Goal: Task Accomplishment & Management: Manage account settings

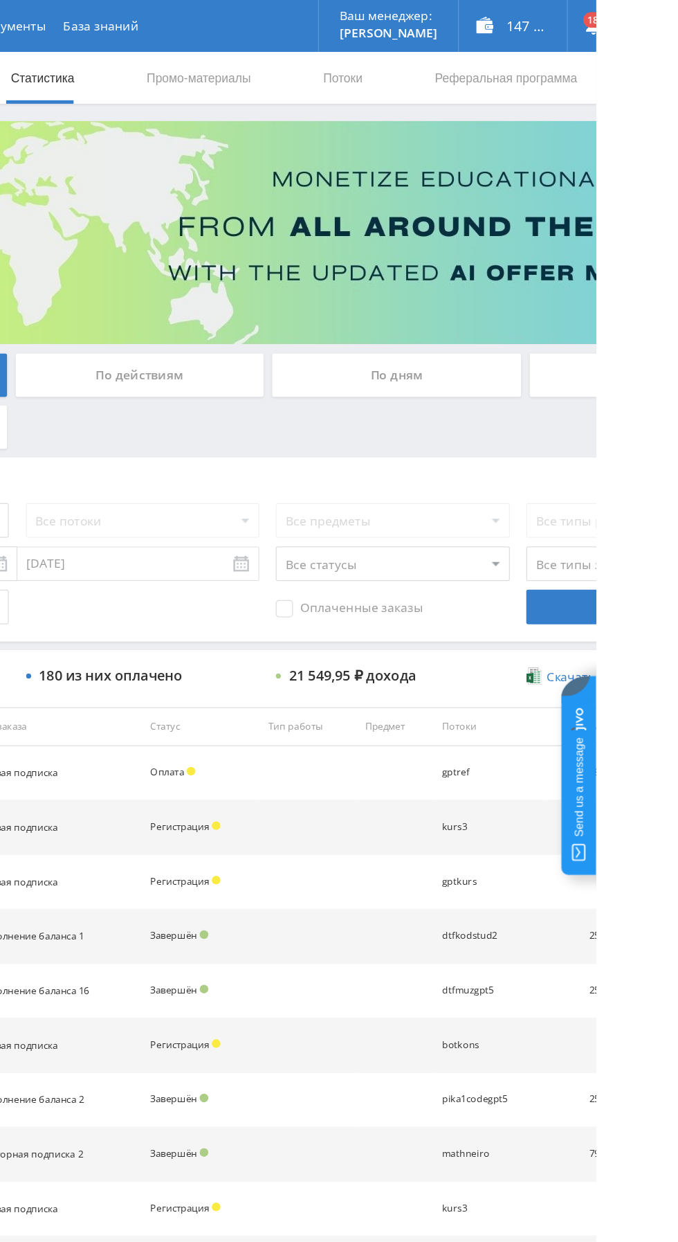
click at [478, 286] on div "По дням" at bounding box center [518, 300] width 199 height 35
click at [0, 0] on input "По дням" at bounding box center [0, 0] width 0 height 0
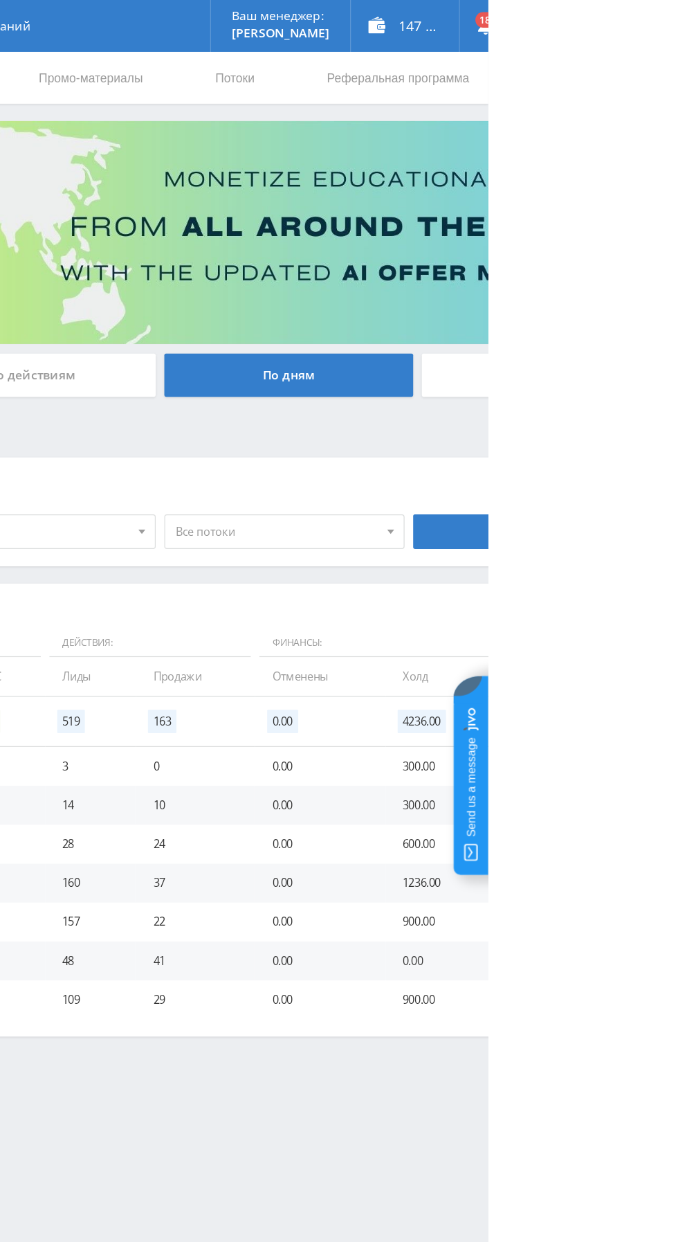
click at [640, 17] on div "147 607,00 ₽" at bounding box center [611, 21] width 87 height 42
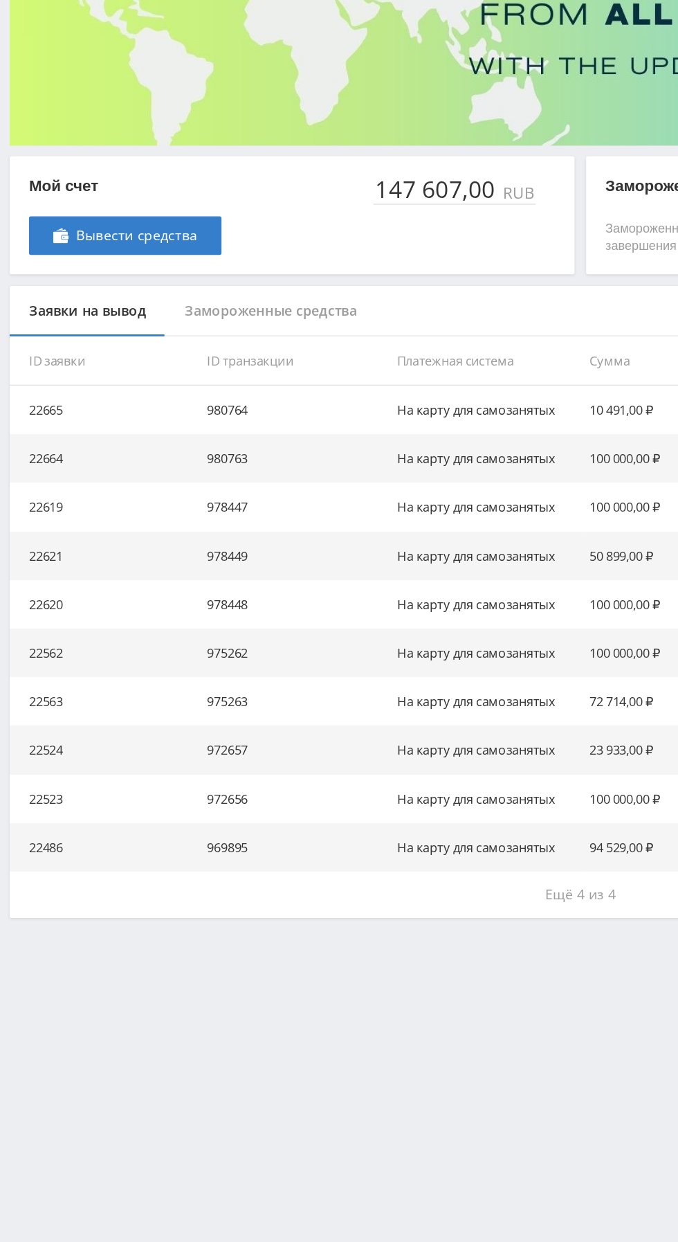
click at [82, 338] on span "Вывести средства" at bounding box center [98, 339] width 87 height 11
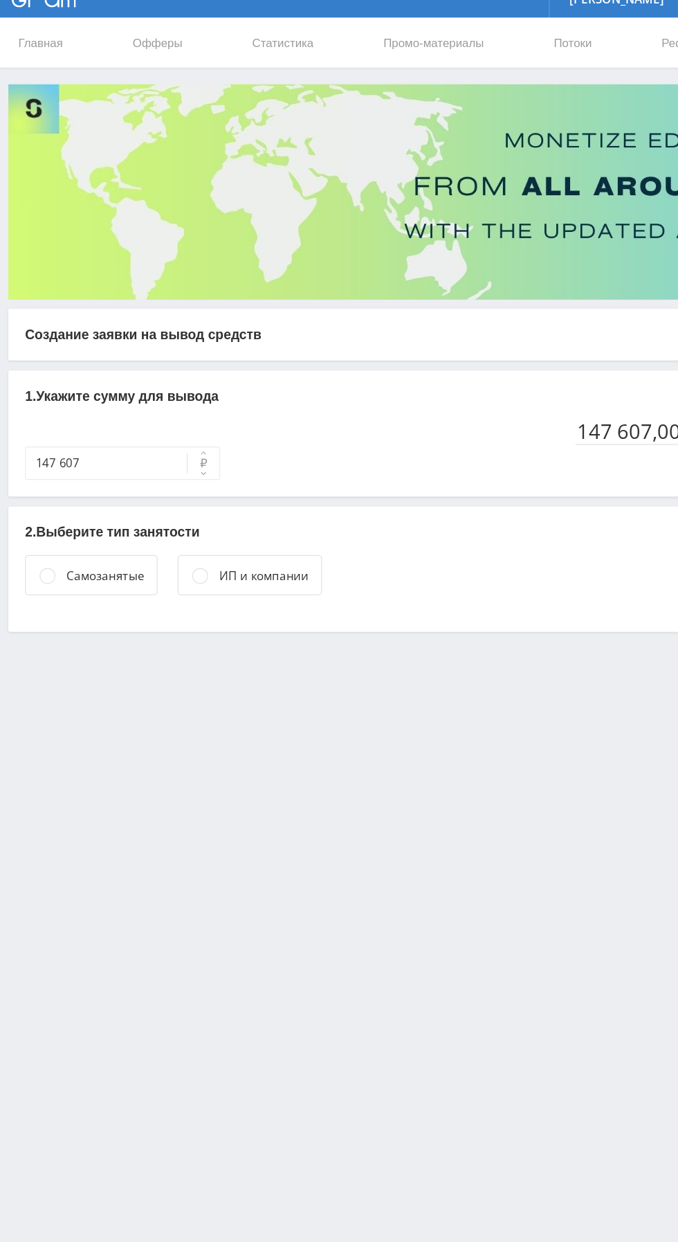
click at [28, 502] on div "Самозанятые" at bounding box center [76, 503] width 110 height 33
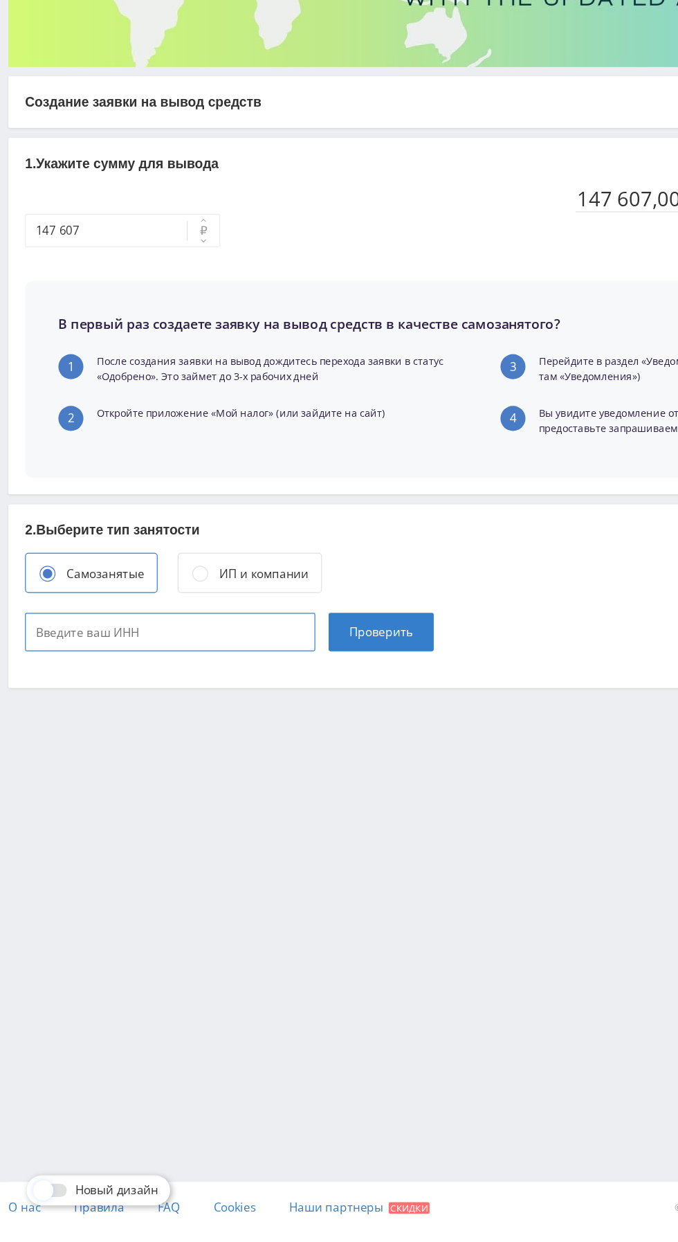
click at [69, 738] on input at bounding box center [141, 744] width 241 height 32
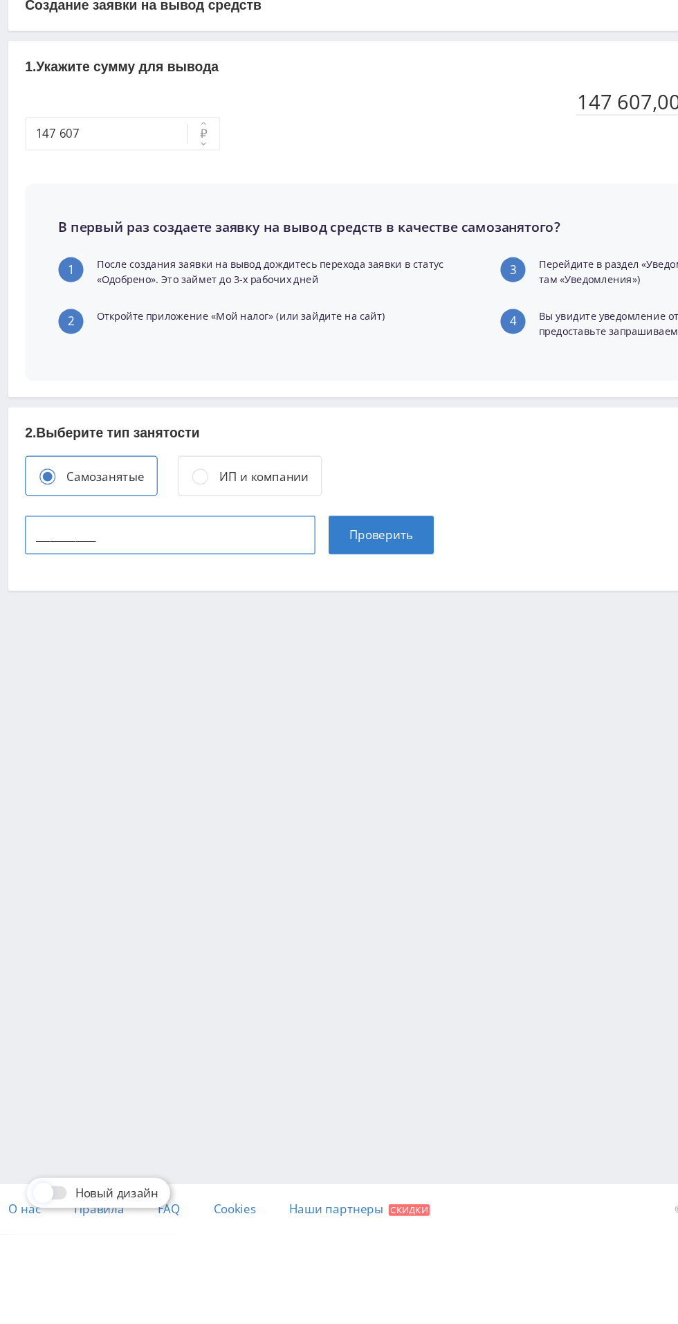
type input "774316753724"
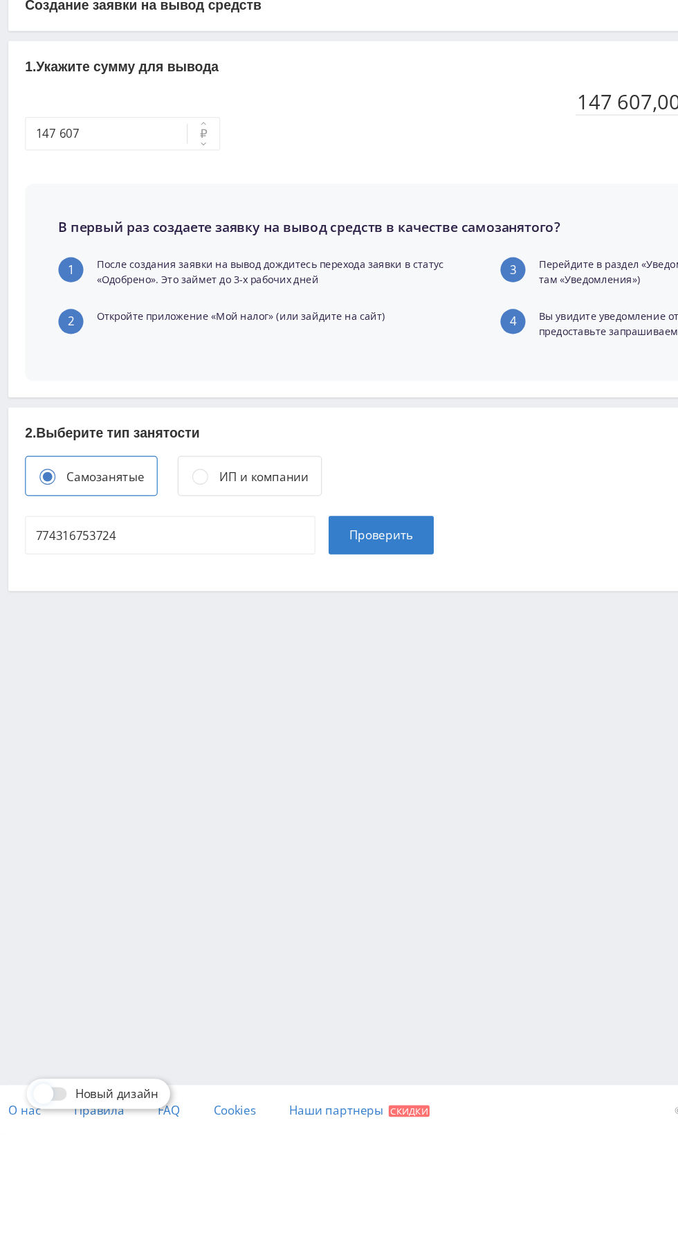
click at [300, 744] on span "Проверить" at bounding box center [316, 743] width 53 height 11
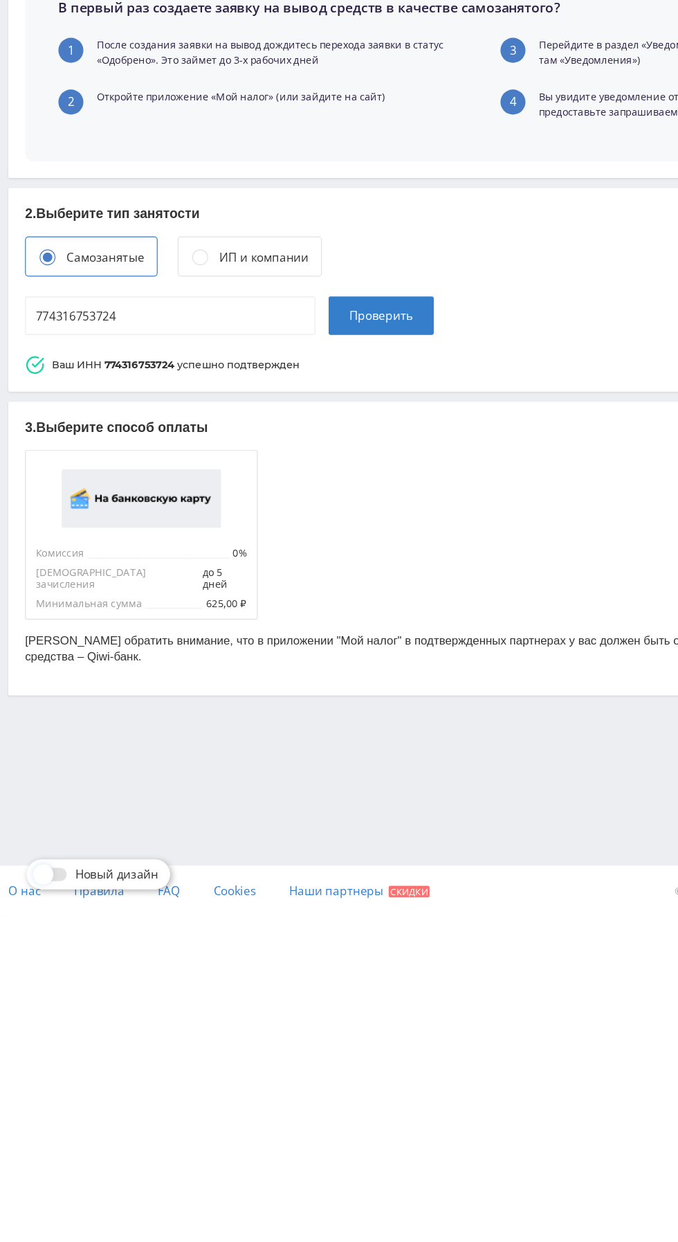
click at [101, 886] on img at bounding box center [117, 895] width 132 height 48
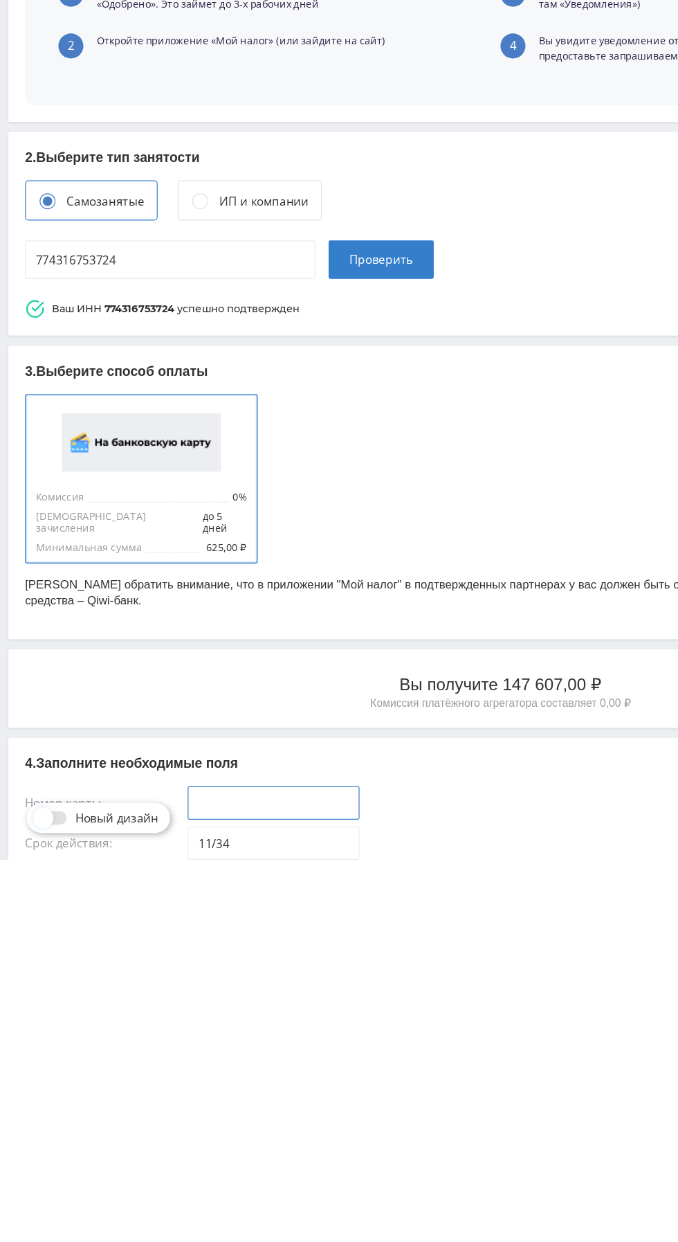
click at [169, 1181] on input at bounding box center [227, 1195] width 143 height 28
type input "____-____-____-____"
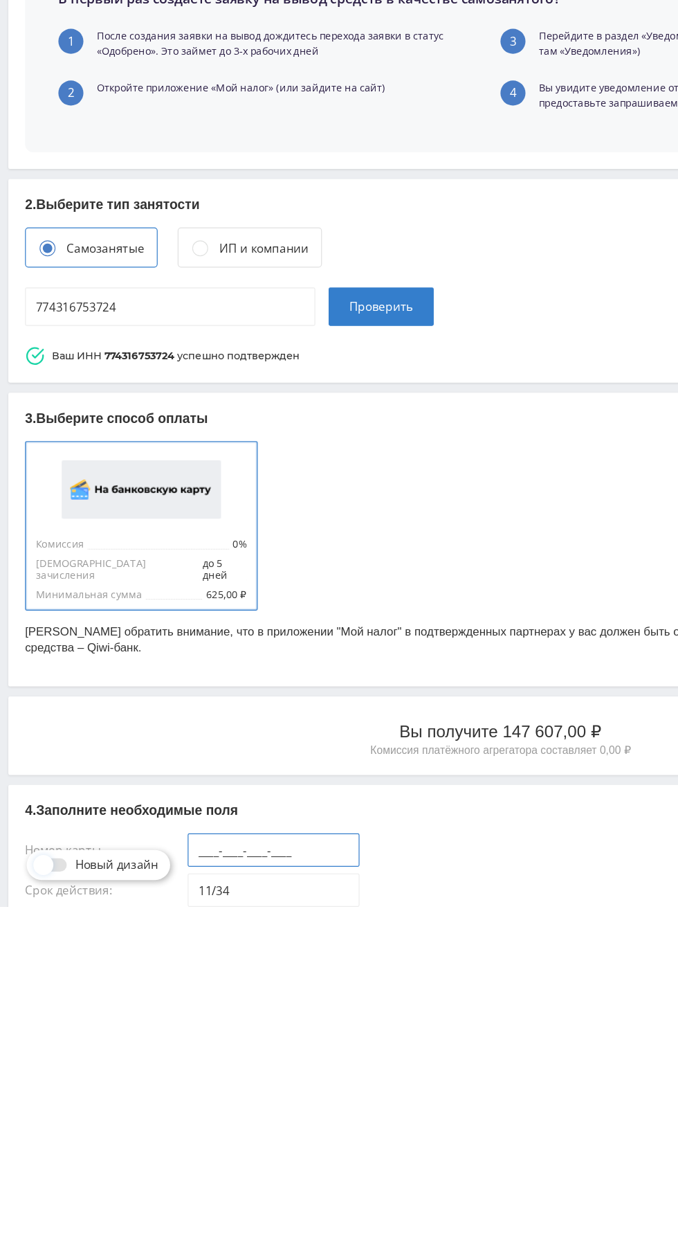
type input "[CREDIT_CARD_NUMBER]"
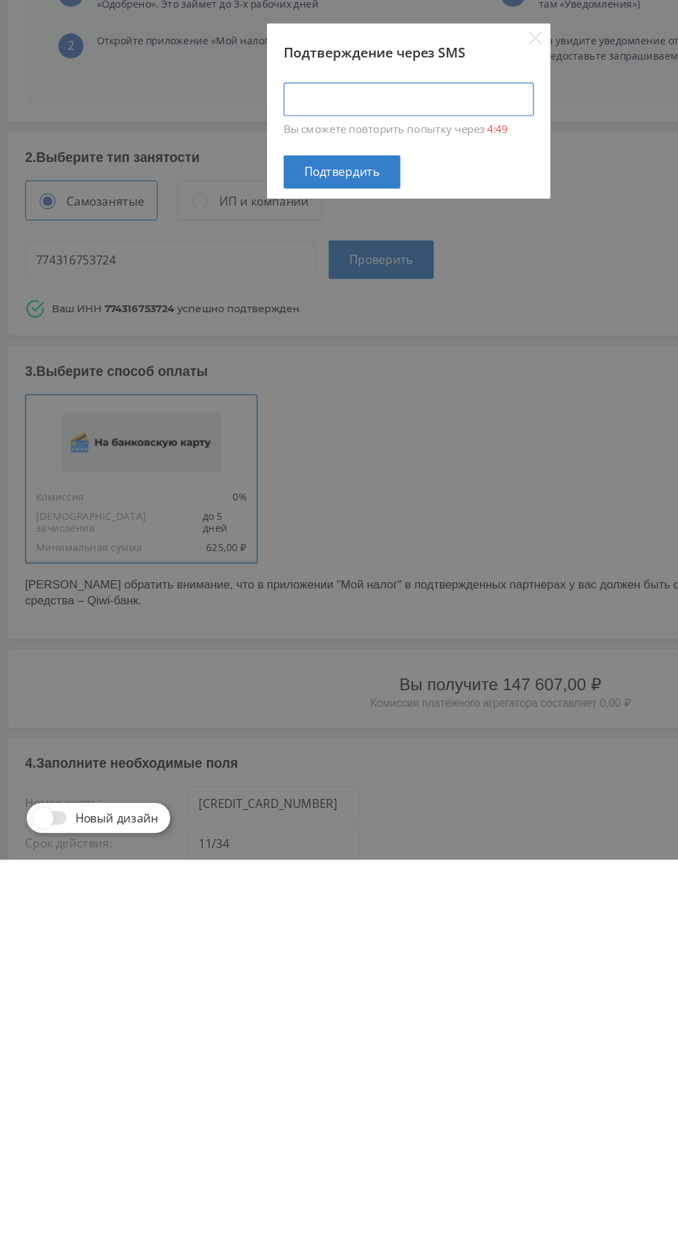
click at [365, 625] on input at bounding box center [339, 611] width 208 height 28
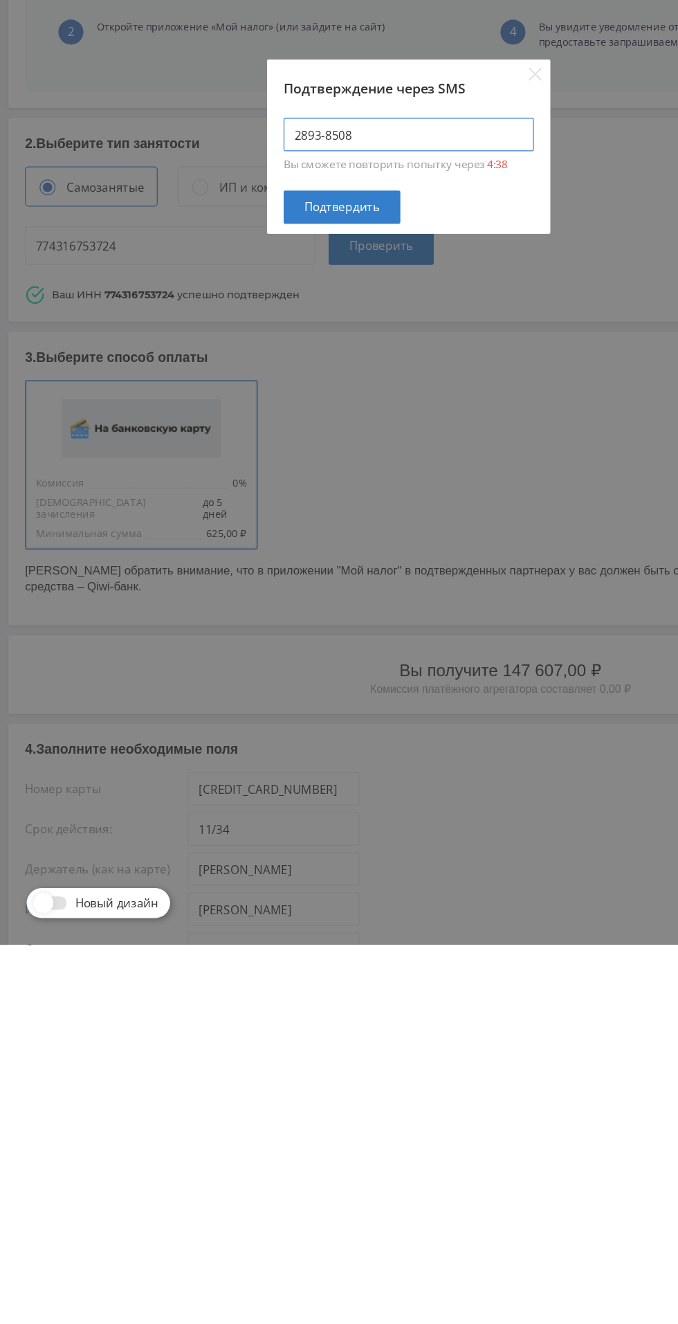
type input "2893-8508"
click at [315, 718] on span "Подтвердить" at bounding box center [284, 712] width 62 height 11
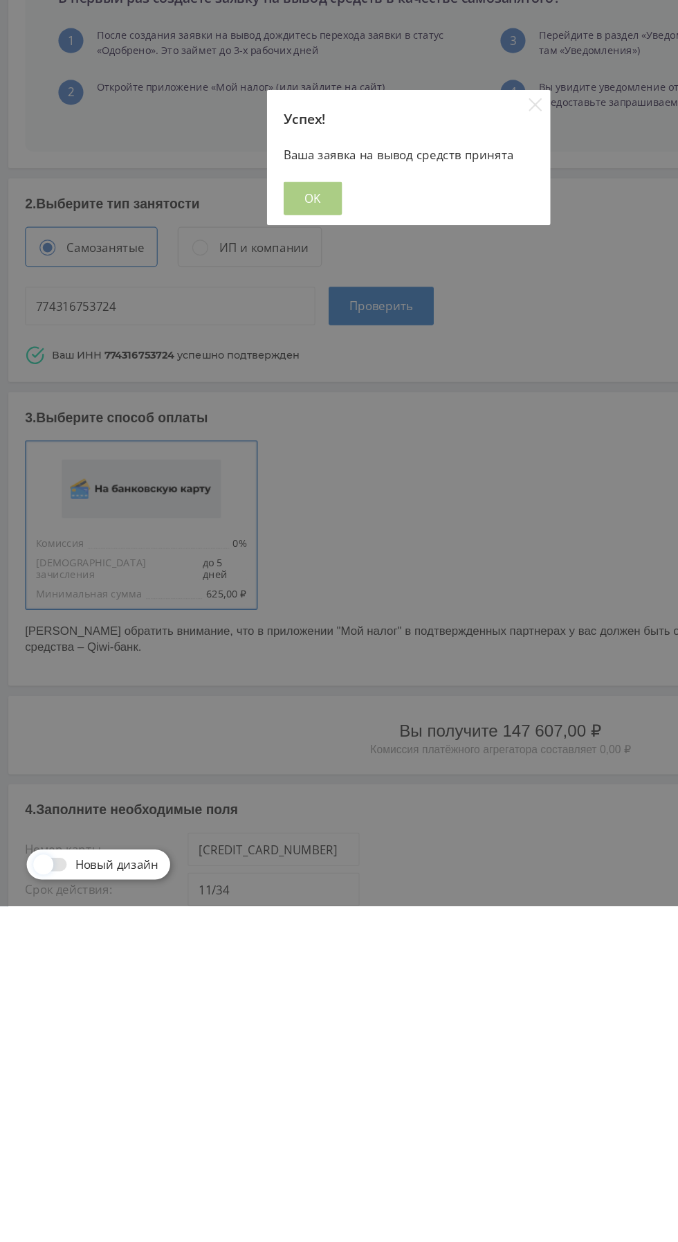
click at [266, 660] on span "OK" at bounding box center [260, 654] width 14 height 11
